Goal: Communication & Community: Answer question/provide support

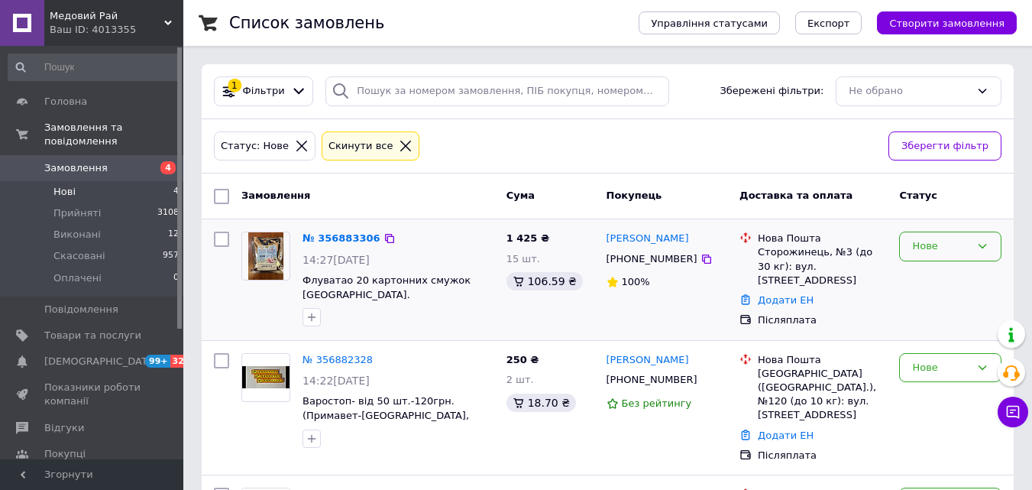
click at [985, 240] on div "Нове" at bounding box center [950, 246] width 102 height 30
click at [950, 272] on li "Прийнято" at bounding box center [950, 278] width 101 height 28
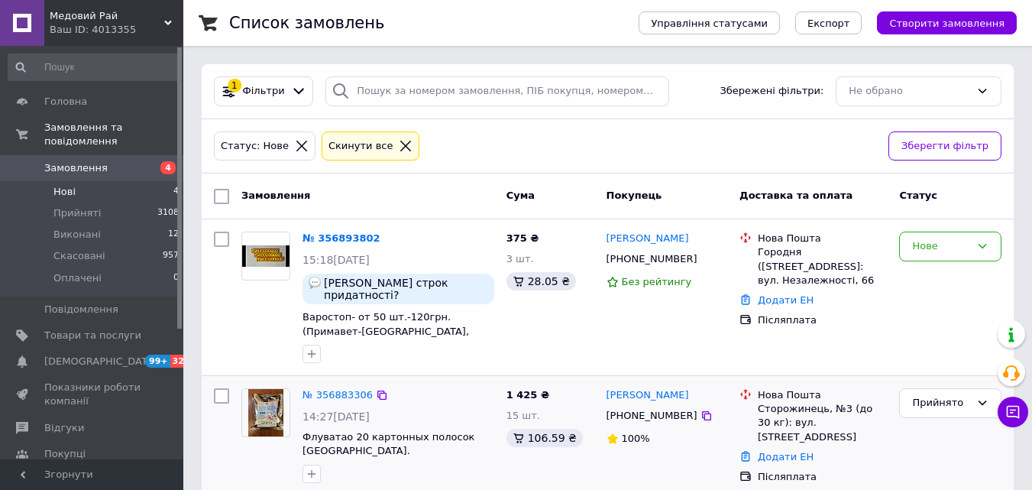
drag, startPoint x: 782, startPoint y: 138, endPoint x: 816, endPoint y: 141, distance: 33.8
click at [782, 138] on div "Статус: Нове Cкинути все" at bounding box center [545, 146] width 668 height 36
click at [984, 241] on icon at bounding box center [982, 246] width 12 height 12
click at [931, 330] on li "Скасовано" at bounding box center [950, 334] width 101 height 28
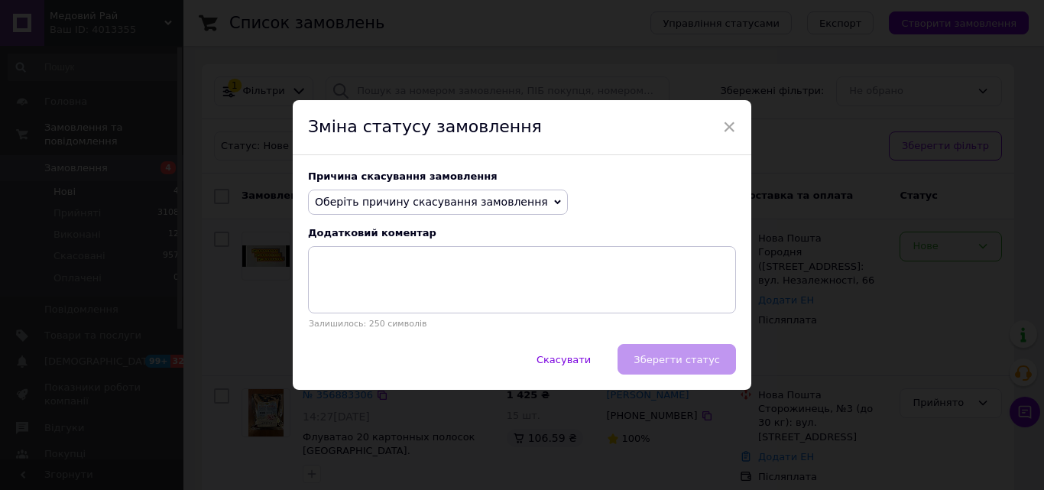
click at [523, 195] on span "Оберіть причину скасування замовлення" at bounding box center [438, 202] width 260 height 26
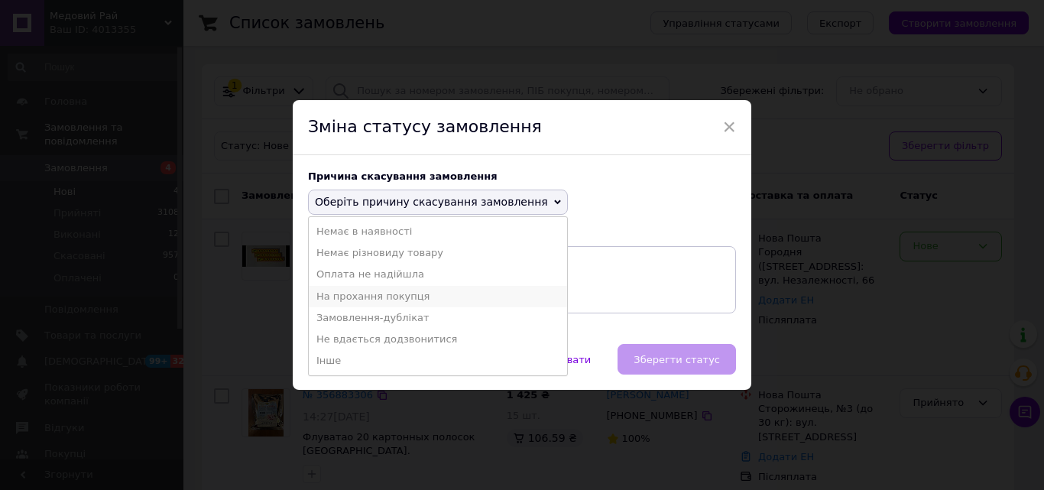
click at [380, 290] on li "На прохання покупця" at bounding box center [438, 296] width 258 height 21
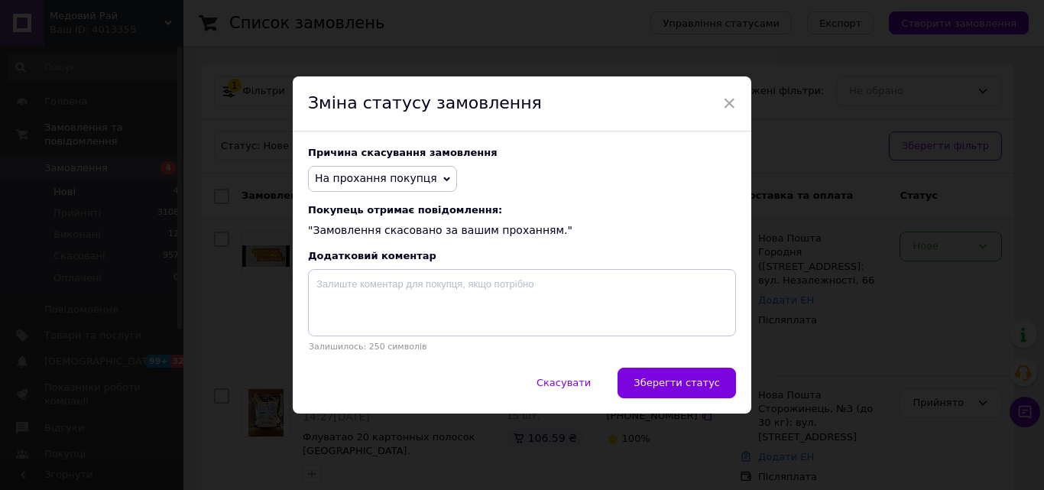
drag, startPoint x: 696, startPoint y: 377, endPoint x: 707, endPoint y: 378, distance: 11.6
click at [696, 376] on button "Зберегти статус" at bounding box center [676, 382] width 118 height 31
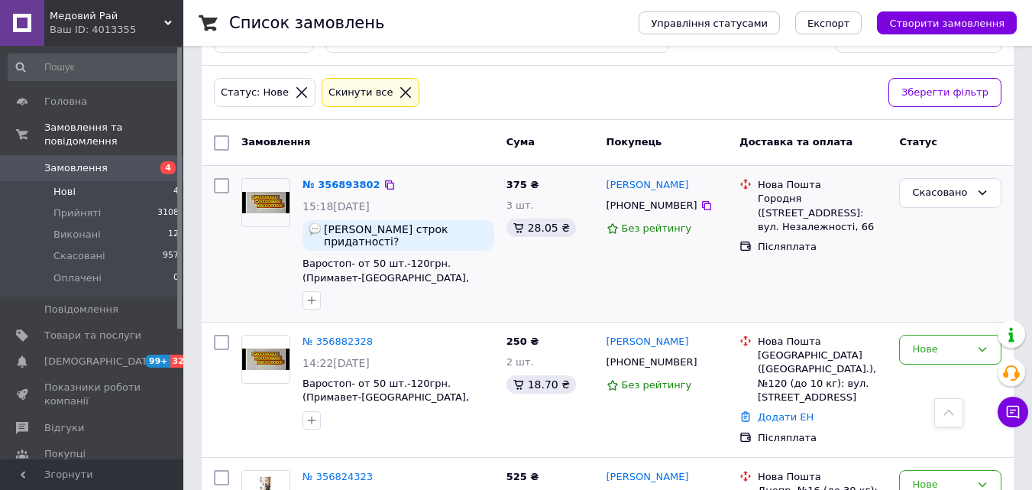
scroll to position [38, 0]
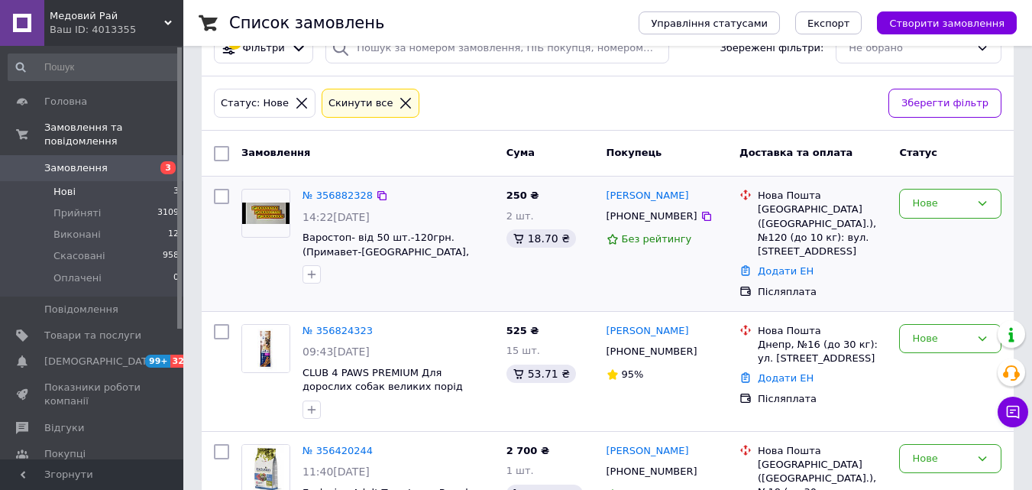
scroll to position [115, 0]
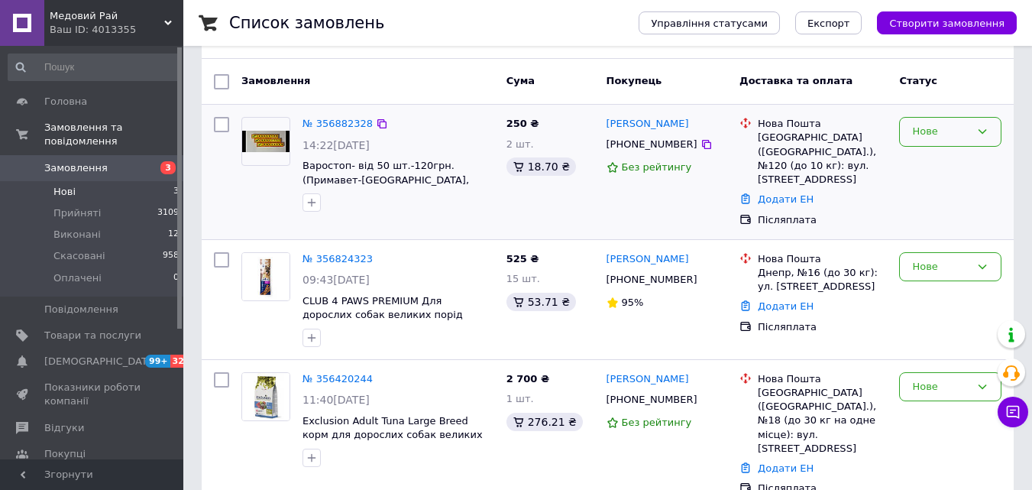
click at [989, 132] on div "Нове" at bounding box center [950, 132] width 102 height 30
click at [935, 158] on li "Прийнято" at bounding box center [950, 164] width 101 height 28
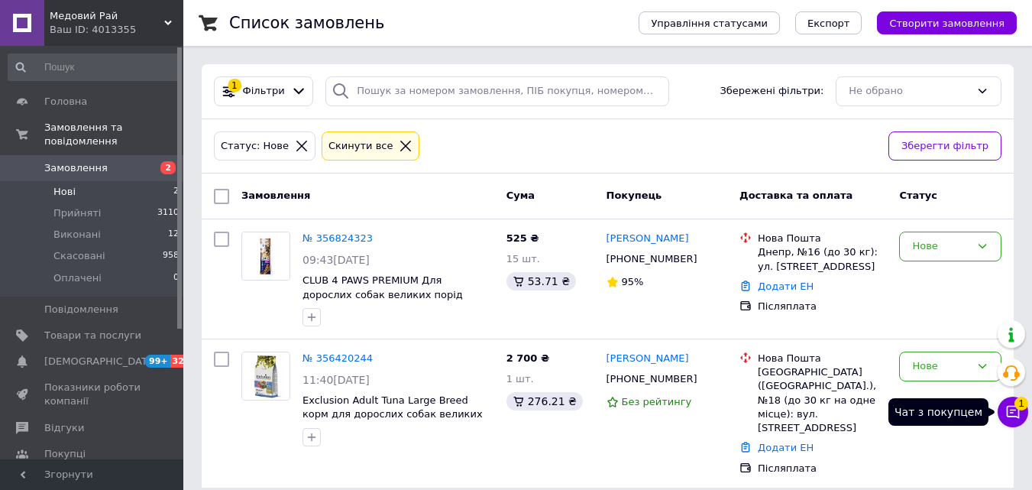
click at [1015, 405] on span "1" at bounding box center [1022, 404] width 14 height 14
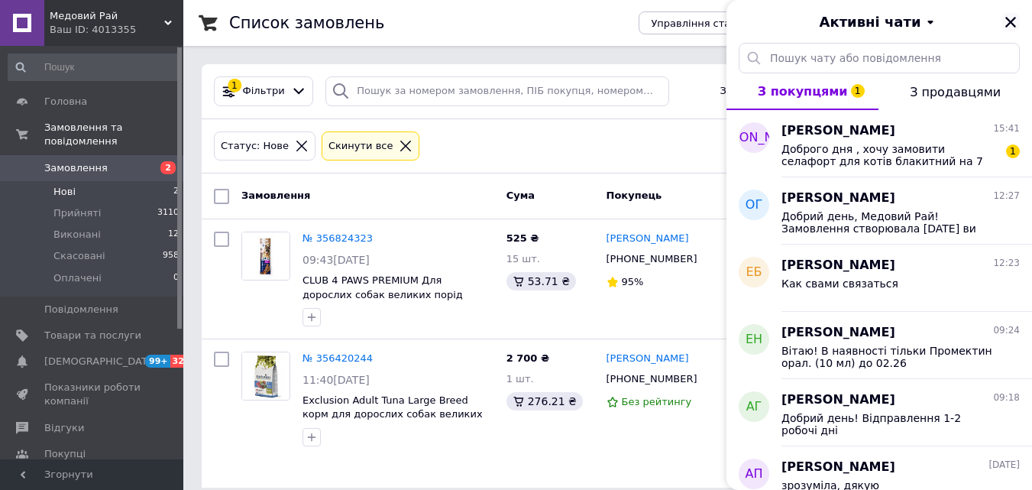
click at [1010, 19] on icon "Закрити" at bounding box center [1011, 22] width 14 height 14
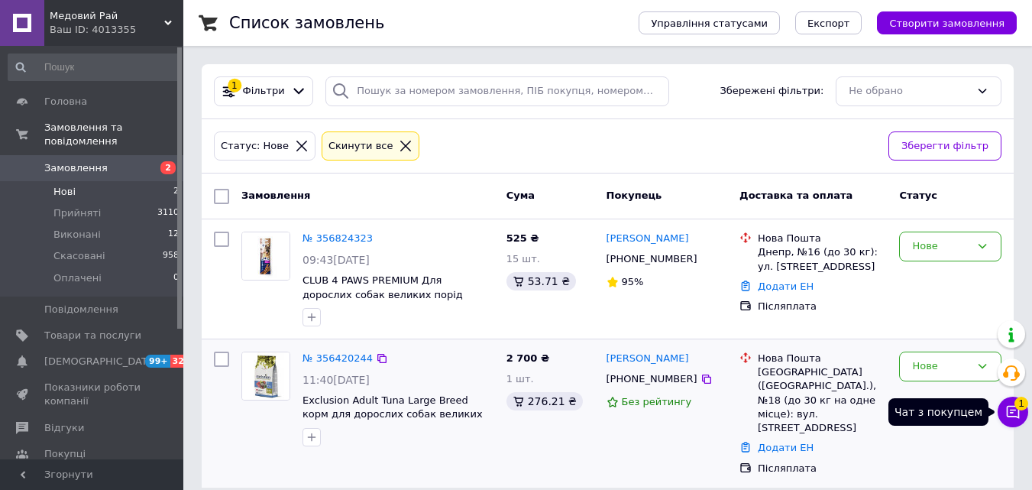
drag, startPoint x: 1024, startPoint y: 409, endPoint x: 903, endPoint y: 458, distance: 130.2
click at [1026, 409] on button "Чат з покупцем 1" at bounding box center [1013, 412] width 31 height 31
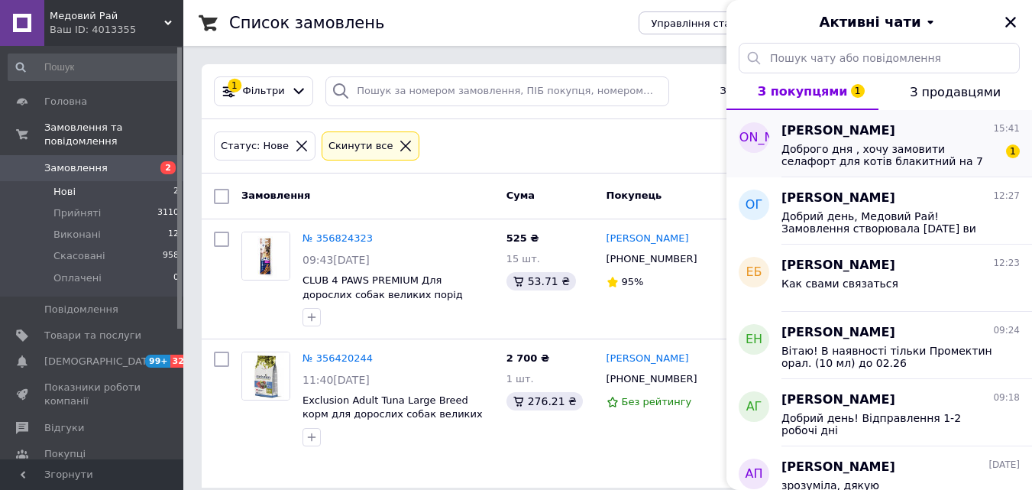
click at [922, 143] on span "Доброго дня , хочу замовити селафорт для котів блакитний на 7 кг та чорний на 1…" at bounding box center [890, 155] width 217 height 24
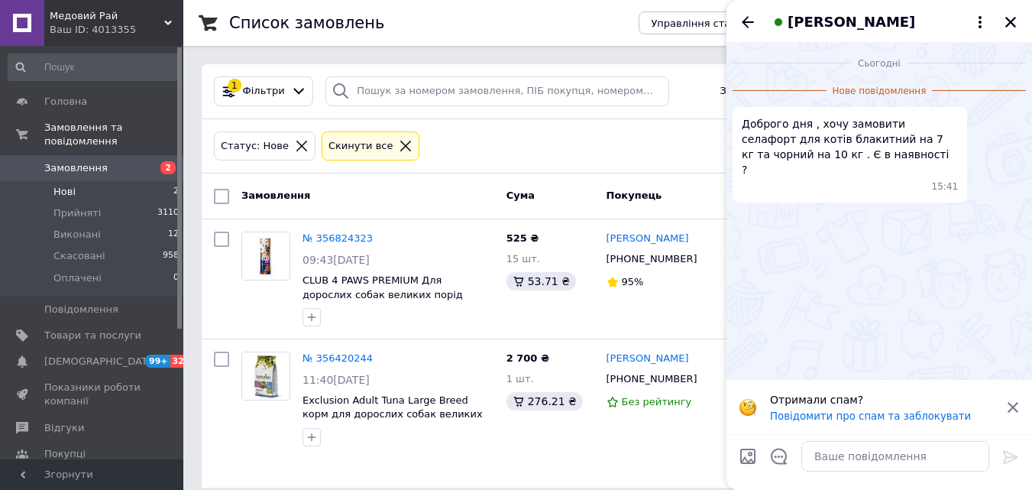
click at [801, 21] on span "Елена" at bounding box center [852, 22] width 128 height 20
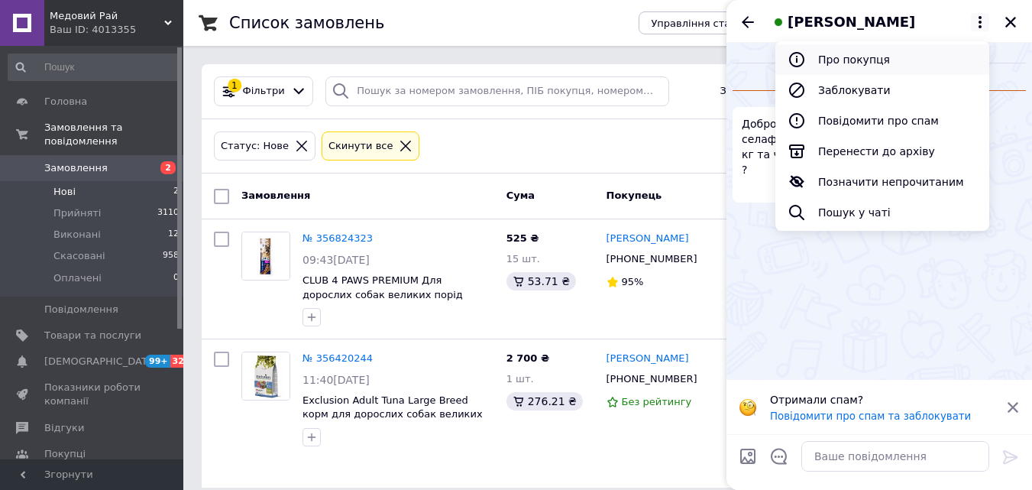
click at [853, 54] on button "Про покупця" at bounding box center [882, 59] width 214 height 31
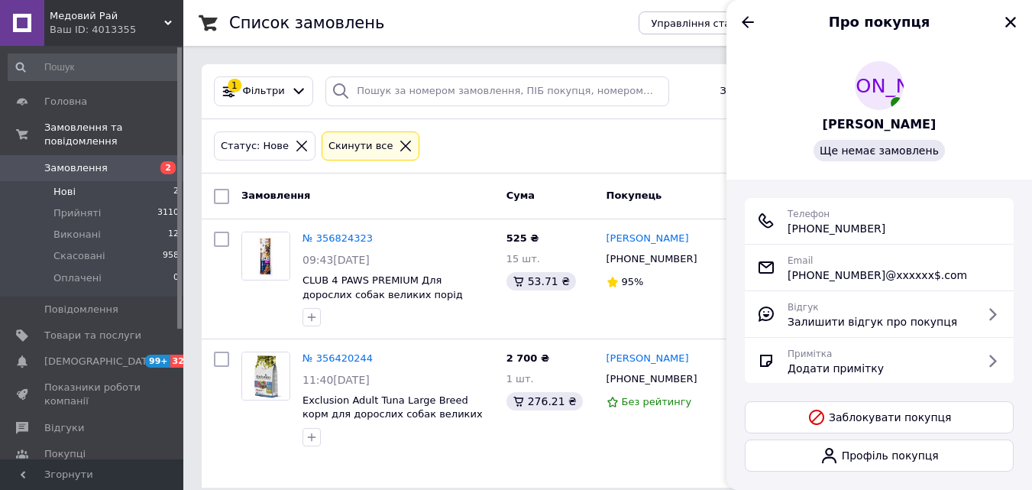
drag, startPoint x: 901, startPoint y: 224, endPoint x: 785, endPoint y: 231, distance: 115.6
click at [785, 231] on div "Телефон +380 (95) 783-06-00" at bounding box center [879, 221] width 244 height 31
click at [746, 21] on icon "Назад" at bounding box center [748, 21] width 12 height 11
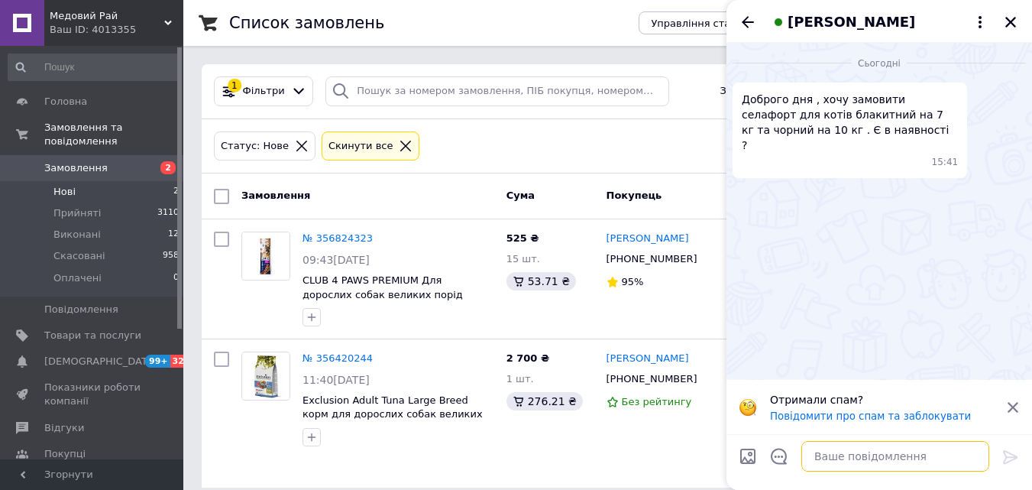
click at [821, 460] on textarea at bounding box center [895, 456] width 188 height 31
click at [841, 460] on textarea "Добрий" at bounding box center [880, 456] width 218 height 31
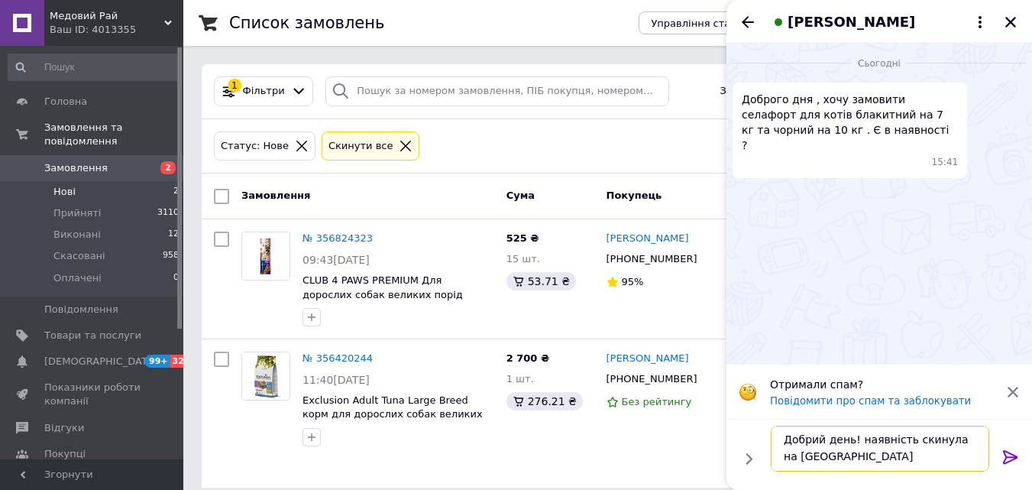
type textarea "Добрий день! наявність скинула на Вайбер"
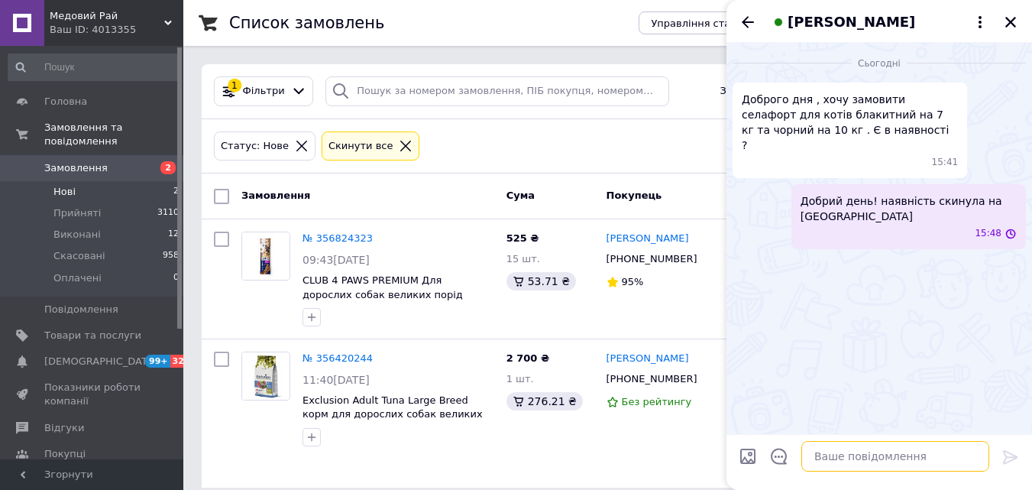
scroll to position [0, 0]
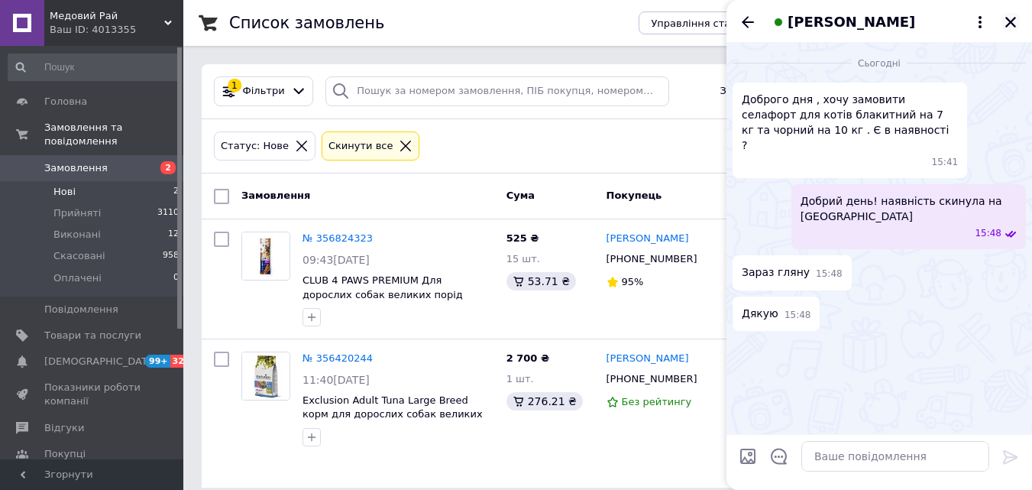
click at [1005, 16] on icon "Закрити" at bounding box center [1011, 22] width 14 height 14
